Goal: Ask a question: Seek information or help from site administrators or community

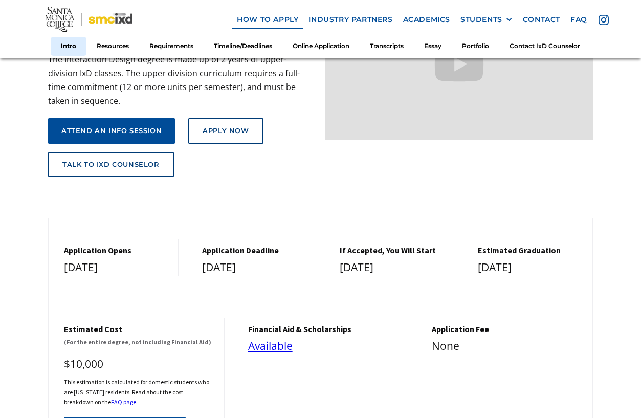
scroll to position [205, 0]
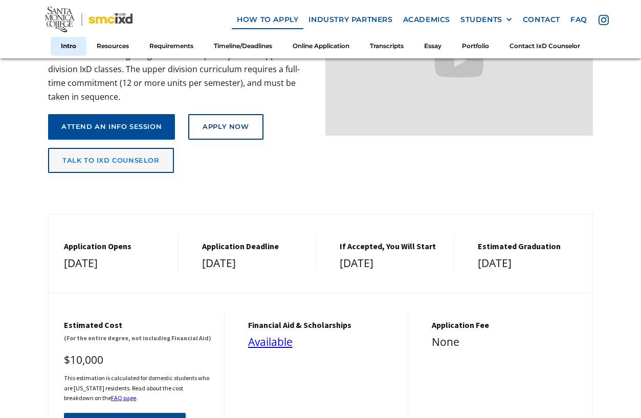
click at [127, 155] on link "talk to ixd counselor" at bounding box center [111, 161] width 126 height 26
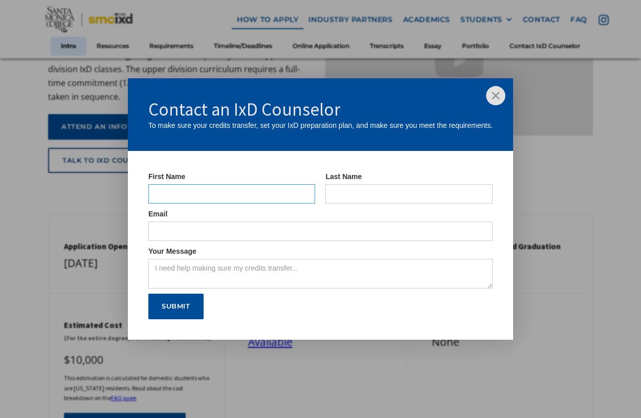
click at [214, 189] on input "IxD Counselor Form" at bounding box center [231, 193] width 167 height 19
type input "[PERSON_NAME]"
click at [387, 194] on input "IxD Counselor Form" at bounding box center [408, 193] width 167 height 19
type input "[PERSON_NAME]"
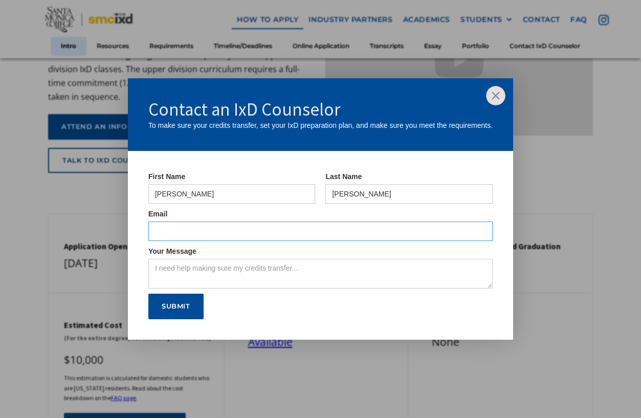
click at [343, 230] on input "IxD Counselor Form" at bounding box center [320, 231] width 344 height 19
type input "[EMAIL_ADDRESS][DOMAIN_NAME]"
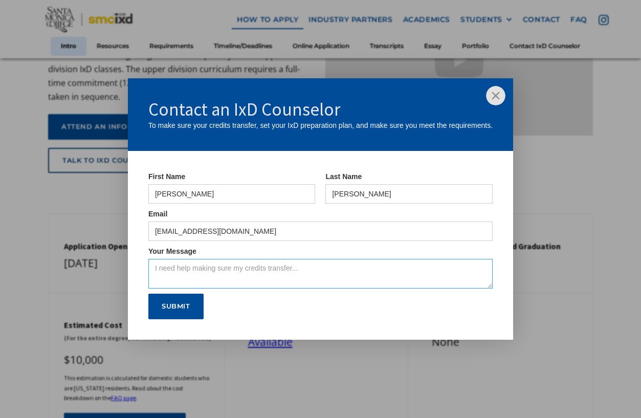
click at [242, 271] on textarea "Your Message" at bounding box center [320, 274] width 344 height 30
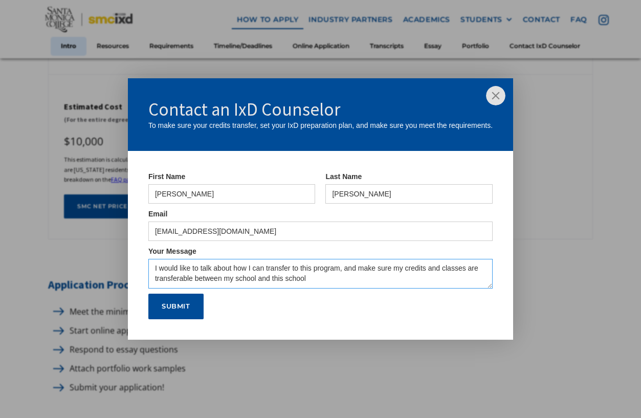
scroll to position [409, 0]
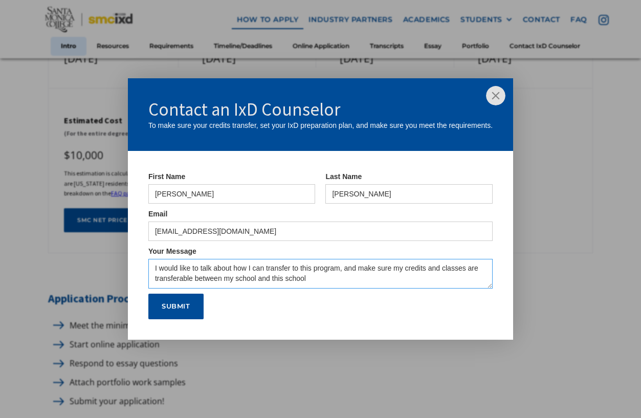
click at [409, 282] on textarea "I would like to talk about how I can transfer to this program, and make sure my…" at bounding box center [320, 274] width 344 height 30
click at [407, 282] on textarea "I would like to talk about how I can transfer to this program, and make sure my…" at bounding box center [320, 274] width 344 height 30
type textarea "I would like to talk about how I can transfer to this program, and make sure my…"
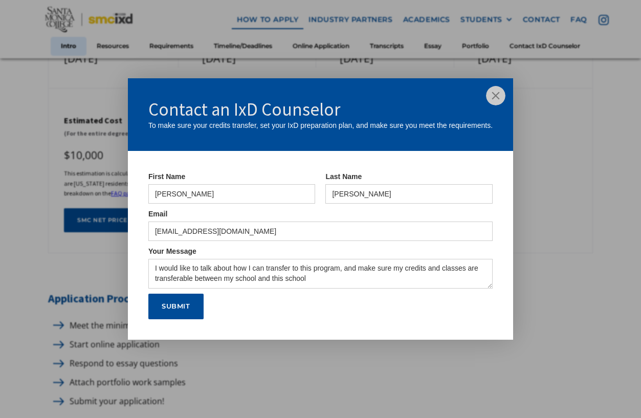
click at [498, 94] on img at bounding box center [495, 95] width 19 height 19
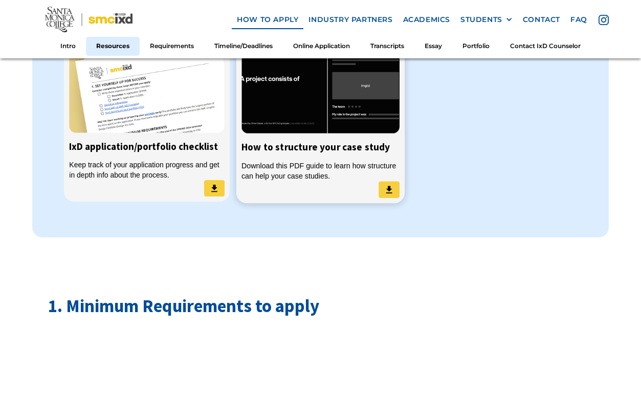
scroll to position [921, 0]
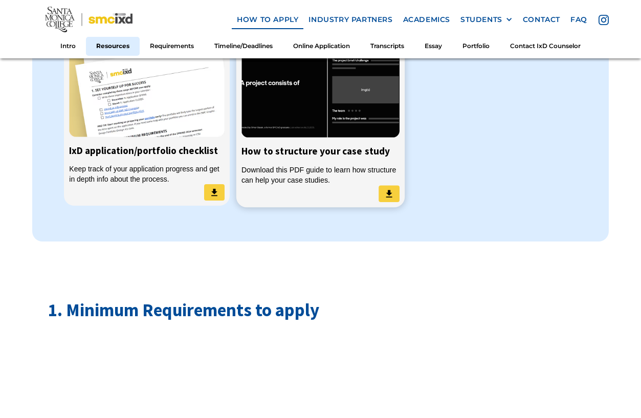
click at [367, 174] on div "Download this PDF guide to learn how structure can help your case studies." at bounding box center [320, 175] width 159 height 21
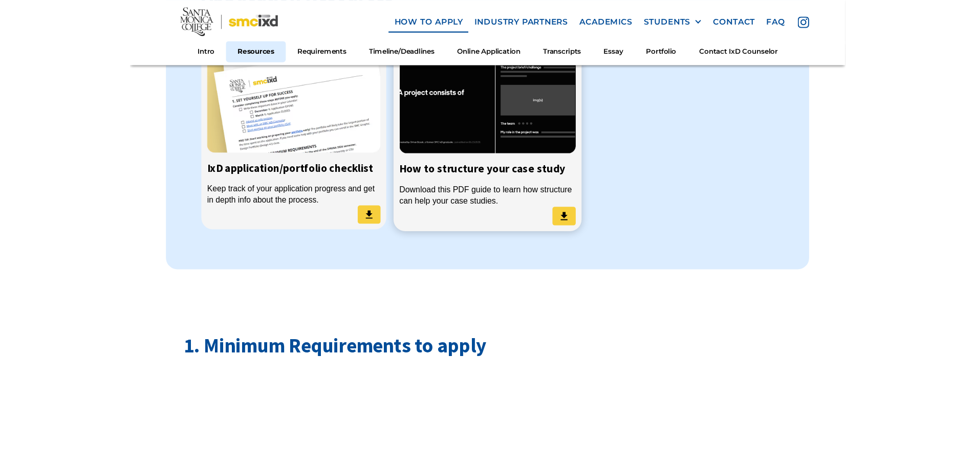
scroll to position [918, 0]
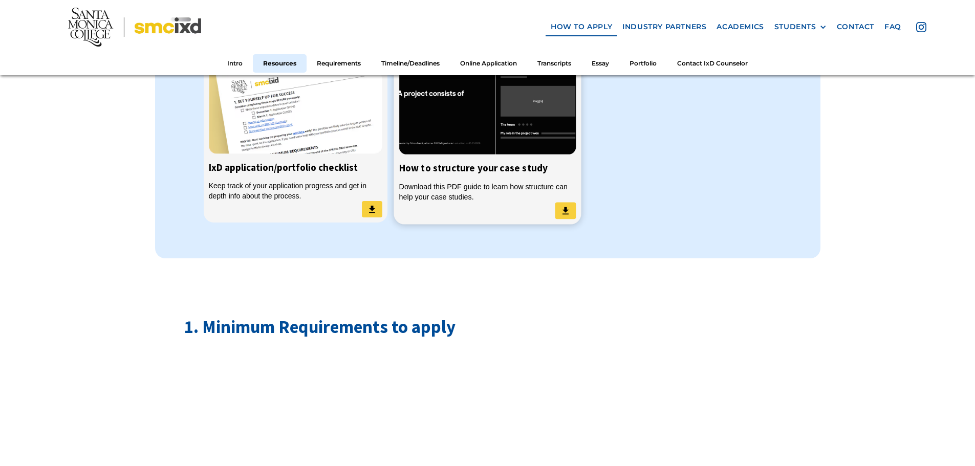
click at [568, 206] on img at bounding box center [565, 211] width 10 height 11
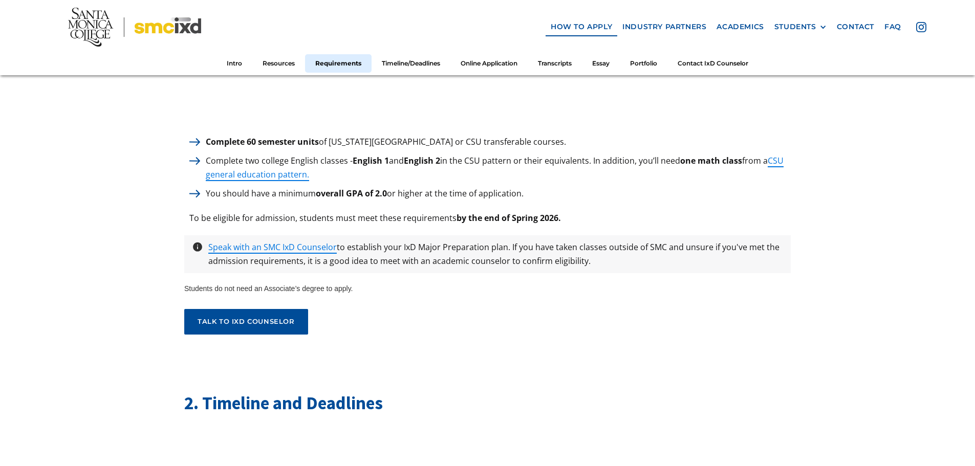
scroll to position [1480, 0]
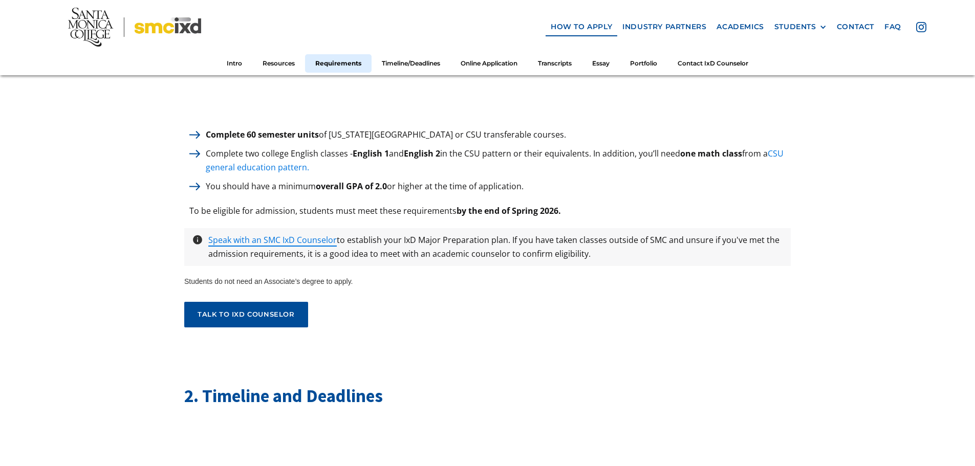
click at [292, 166] on link "CSU general education pattern." at bounding box center [495, 160] width 578 height 25
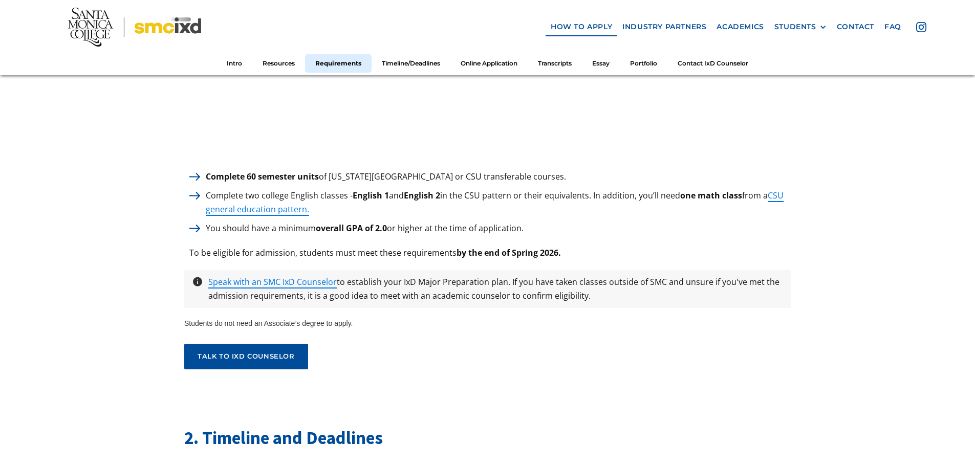
scroll to position [1471, 0]
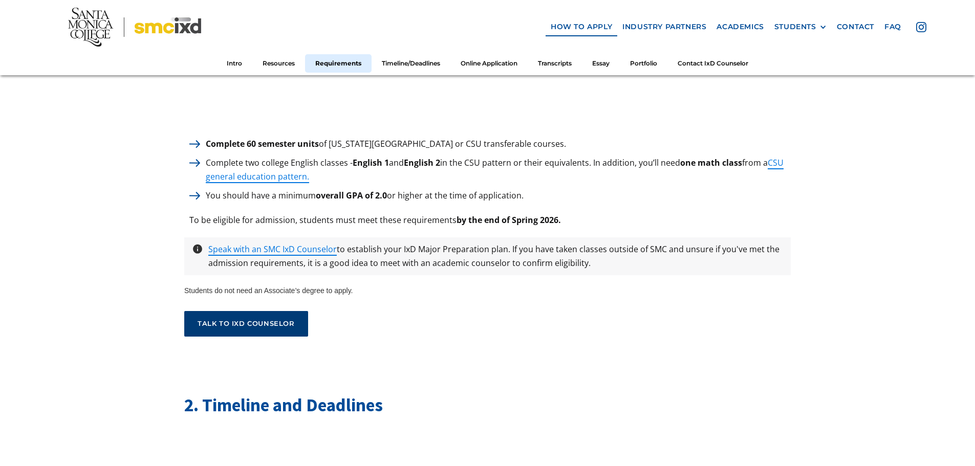
click at [258, 311] on link "talk to ixd counselor" at bounding box center [246, 324] width 124 height 26
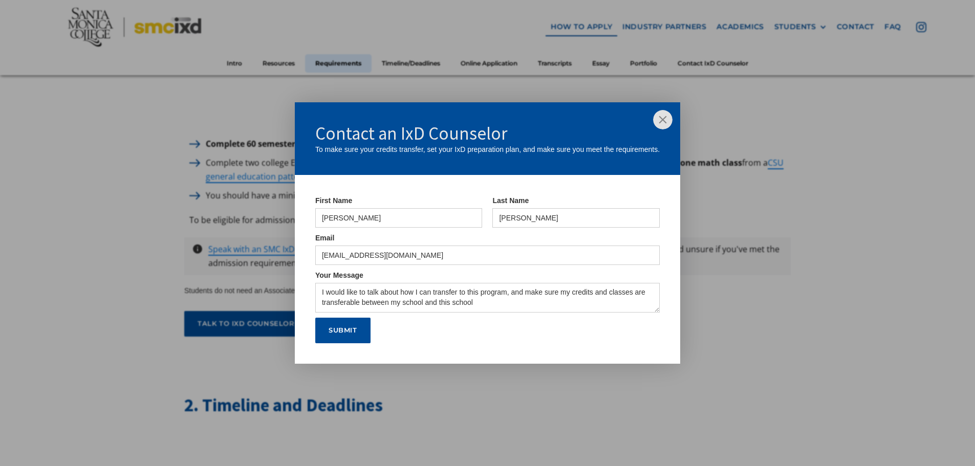
click at [92, 203] on div "Contact an IxD Counselor To make sure your credits transfer, set your IxD prepa…" at bounding box center [487, 233] width 975 height 466
drag, startPoint x: 662, startPoint y: 122, endPoint x: 659, endPoint y: 127, distance: 6.2
click at [662, 124] on img at bounding box center [662, 119] width 19 height 19
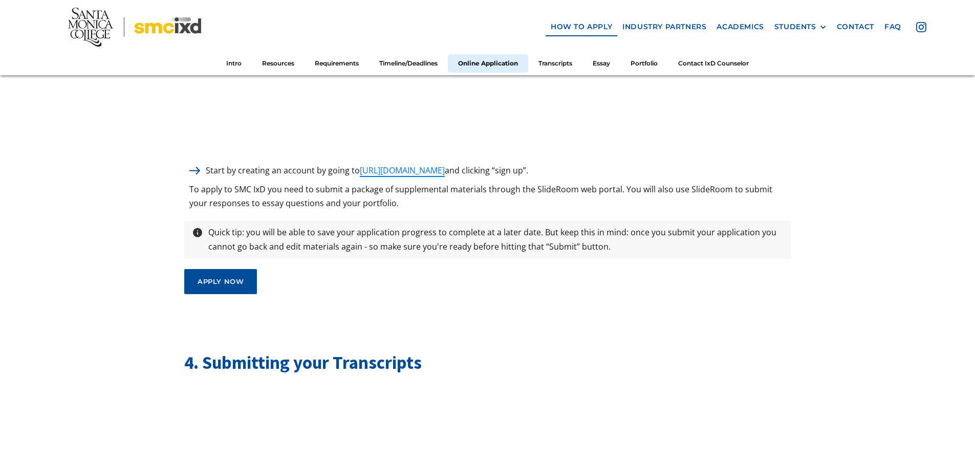
scroll to position [2699, 0]
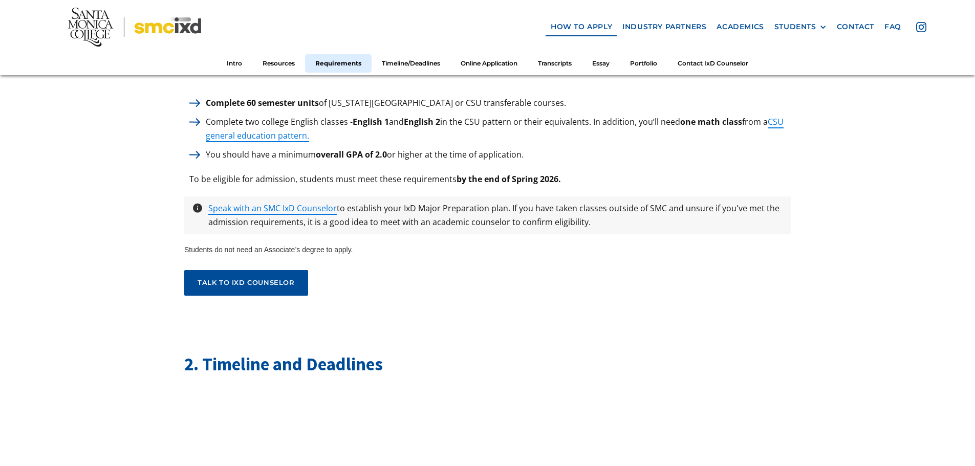
drag, startPoint x: 150, startPoint y: 294, endPoint x: 148, endPoint y: 382, distance: 88.0
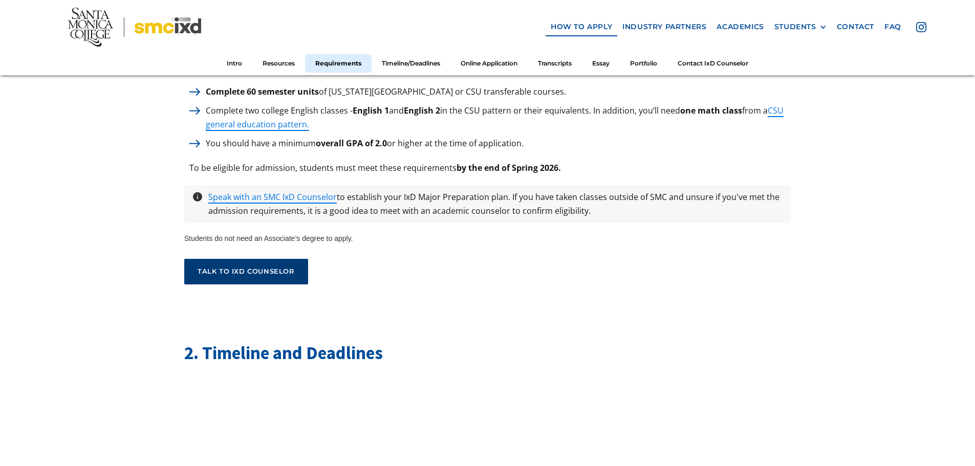
drag, startPoint x: 245, startPoint y: 250, endPoint x: 236, endPoint y: 253, distance: 9.4
click at [220, 259] on link "talk to ixd counselor" at bounding box center [246, 272] width 124 height 26
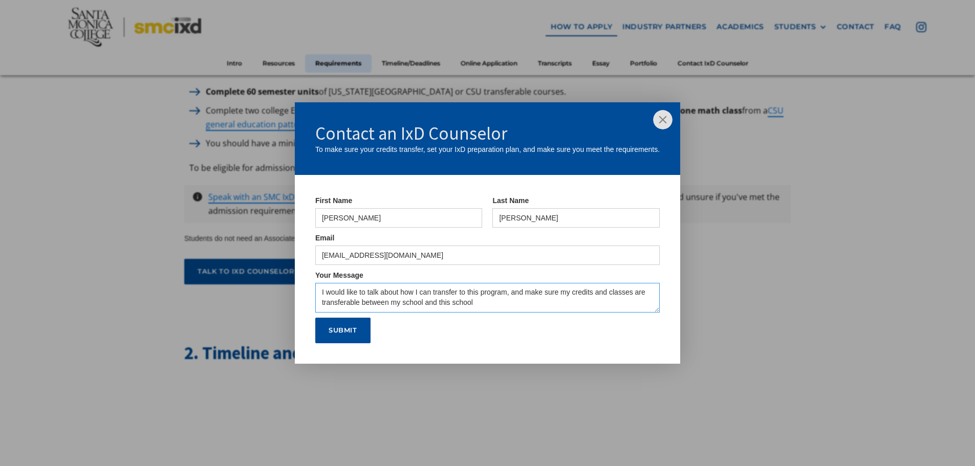
click at [500, 301] on textarea "I would like to talk about how I can transfer to this program, and make sure my…" at bounding box center [487, 298] width 344 height 30
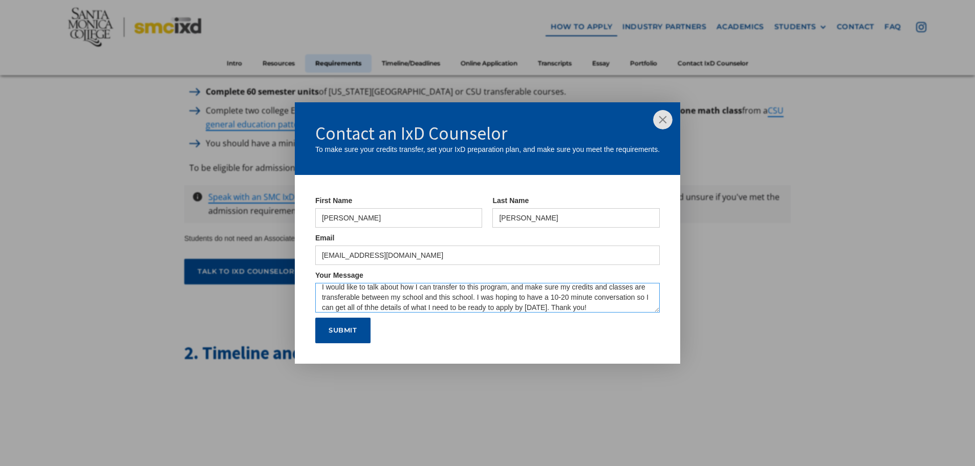
click at [374, 307] on textarea "I would like to talk about how I can transfer to this program, and make sure my…" at bounding box center [487, 298] width 344 height 30
type textarea "I would like to talk about how I can transfer to this program, and make sure my…"
click at [362, 328] on input "Submit" at bounding box center [342, 331] width 55 height 26
type input "Please wait..."
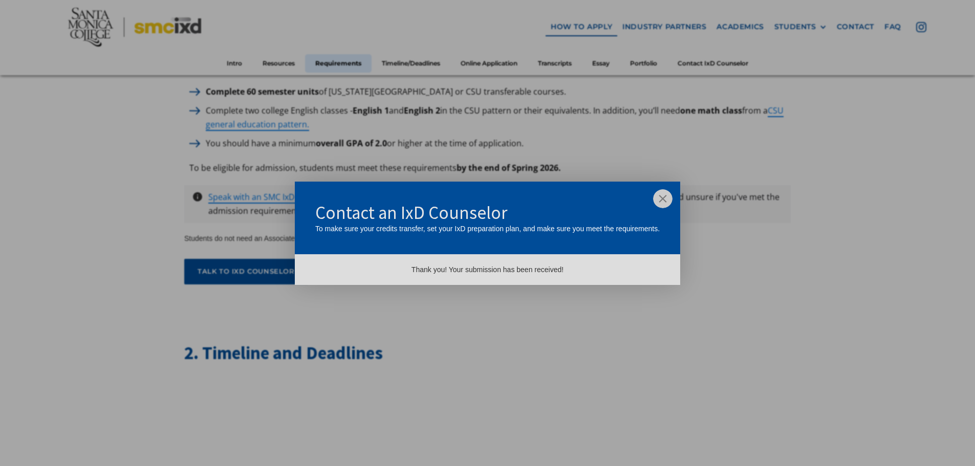
click at [662, 196] on img at bounding box center [662, 198] width 19 height 19
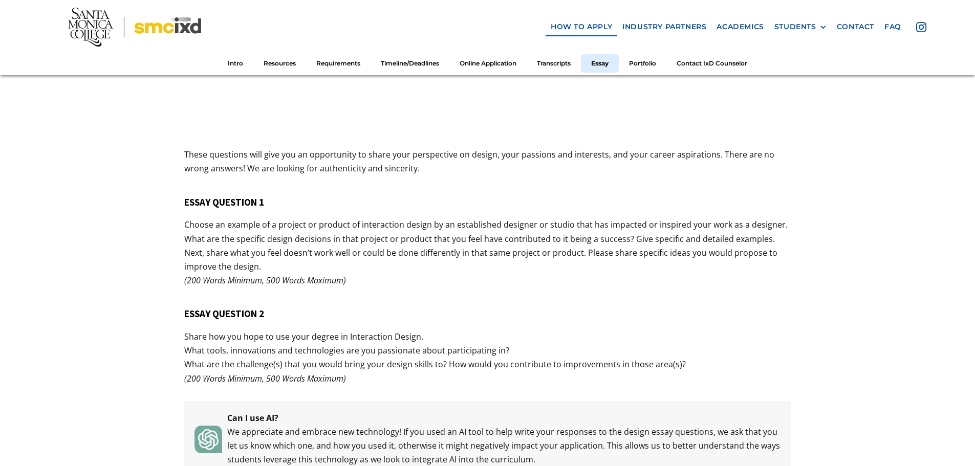
scroll to position [3825, 0]
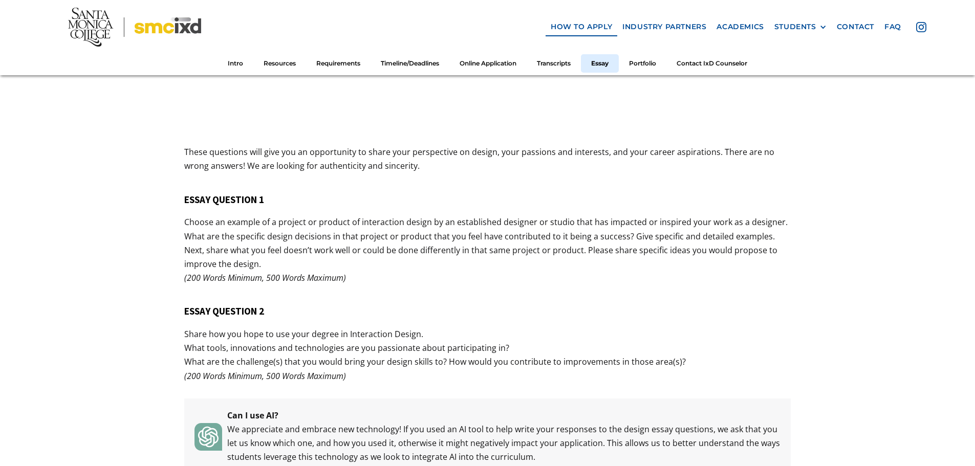
click at [187, 194] on h5 "ESSAY QUESTION 1" at bounding box center [487, 200] width 606 height 12
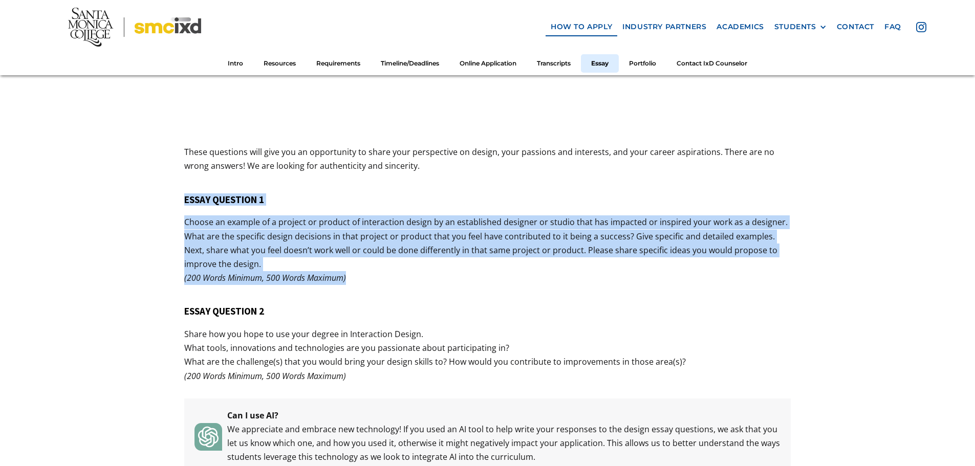
drag, startPoint x: 187, startPoint y: 192, endPoint x: 418, endPoint y: 269, distance: 243.6
click at [418, 269] on div "5. Application Essay Questions These questions will give you an opportunity to …" at bounding box center [487, 94] width 606 height 761
copy div "ESSAY QUESTION 1 Choose an example of a project or product of interaction desig…"
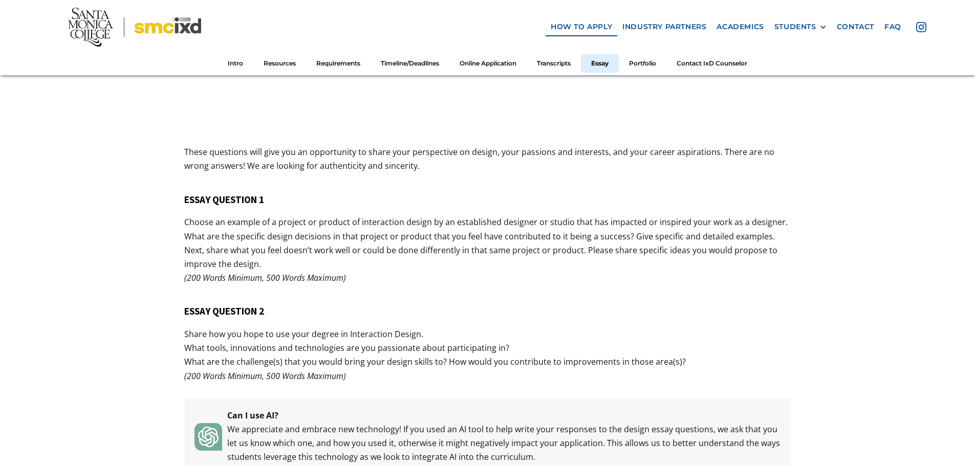
click at [190, 332] on p "Share how you hope to use your degree in Interaction Design. What tools, innova…" at bounding box center [487, 355] width 606 height 56
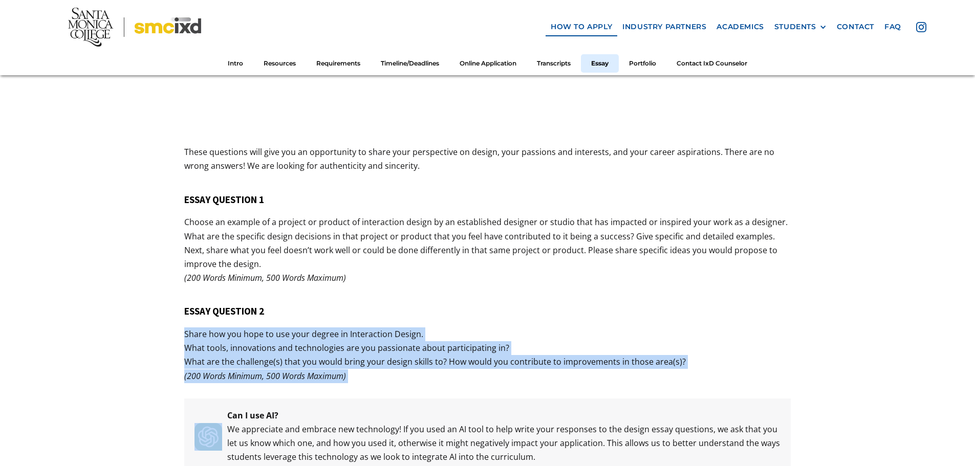
drag, startPoint x: 190, startPoint y: 332, endPoint x: 690, endPoint y: 367, distance: 501.0
click at [690, 367] on p "Share how you hope to use your degree in Interaction Design. What tools, innova…" at bounding box center [487, 355] width 606 height 56
copy p "Share how you hope to use your degree in Interaction Design. What tools, innova…"
